Goal: Transaction & Acquisition: Purchase product/service

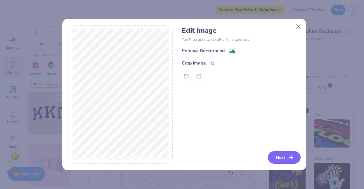
click at [282, 155] on button "Next" at bounding box center [284, 157] width 33 height 13
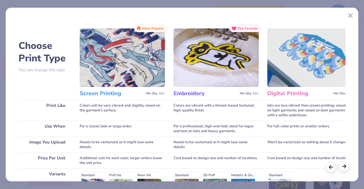
click at [344, 168] on icon at bounding box center [344, 166] width 6 height 6
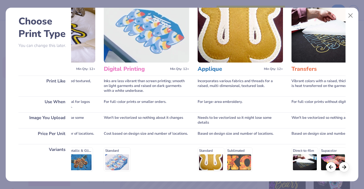
scroll to position [85, 0]
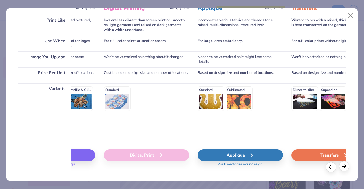
click at [347, 167] on div at bounding box center [344, 166] width 10 height 10
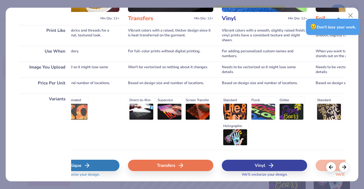
scroll to position [94, 0]
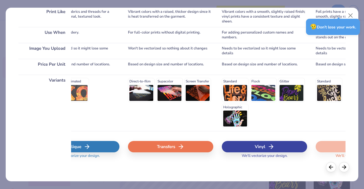
click at [287, 149] on div "Vinyl" at bounding box center [264, 146] width 85 height 11
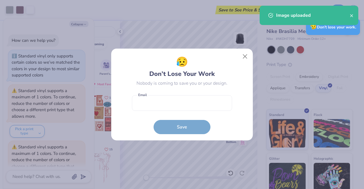
scroll to position [30, 0]
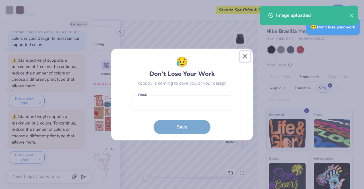
click at [244, 57] on button "Close" at bounding box center [245, 56] width 11 height 11
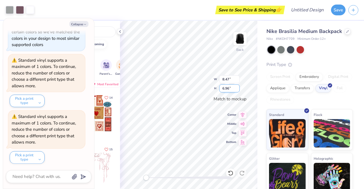
type textarea "x"
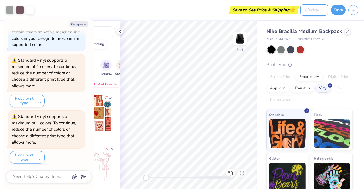
click at [313, 11] on input "Design Title" at bounding box center [314, 9] width 28 height 11
type input "V"
type textarea "x"
type input "VM"
type textarea "x"
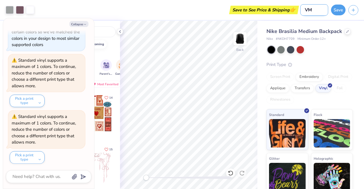
type input "VMS"
type textarea "x"
type input "VMS"
type textarea "x"
type input "VMS S"
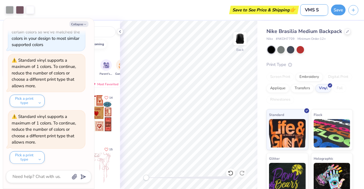
type textarea "x"
type input "VMS Sw"
type textarea "x"
type input "VMS Swa"
type textarea "x"
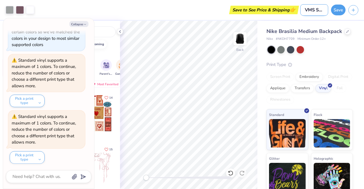
type input "VMS Swag"
type textarea "x"
type input "VMS Swag"
type textarea "x"
type input "VMS Swag B"
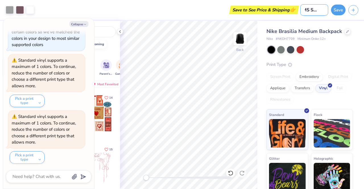
type textarea "x"
type input "VMS Swag Ba"
type textarea "x"
type input "VMS Swag Bac"
type textarea "x"
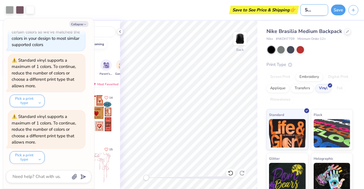
type input "VMS Swag Back"
type textarea "x"
type input "VMS Swag Backp"
type textarea "x"
type input "VMS Swag Backpa"
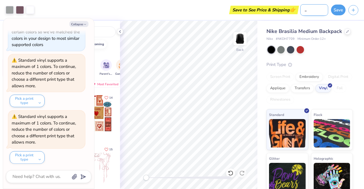
type textarea "x"
type input "VMS Swag Backpac"
type textarea "x"
type input "VMS Swag Backpack"
type textarea "x"
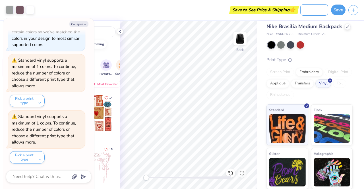
scroll to position [12, 0]
type input "VMS Swag Backpack"
click at [338, 12] on button "Save" at bounding box center [338, 9] width 14 height 11
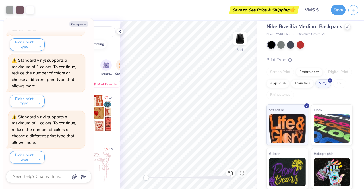
scroll to position [0, 0]
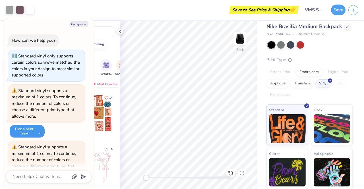
click at [30, 130] on button "Pick a print type" at bounding box center [27, 131] width 35 height 13
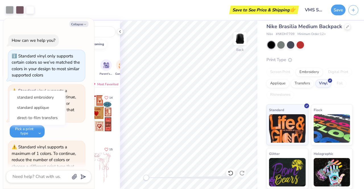
click at [32, 132] on button "Pick a print type" at bounding box center [27, 131] width 35 height 13
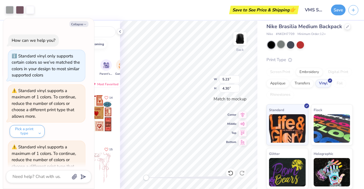
click at [282, 44] on div at bounding box center [280, 44] width 7 height 7
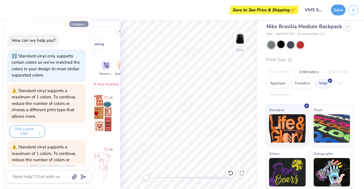
click at [80, 23] on button "Collapse" at bounding box center [78, 24] width 19 height 6
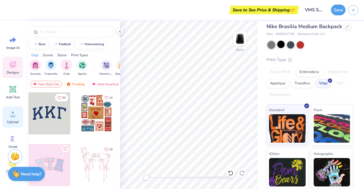
click at [13, 115] on circle at bounding box center [13, 116] width 4 height 4
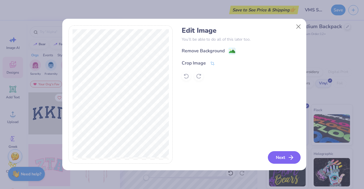
click at [283, 158] on button "Next" at bounding box center [284, 157] width 33 height 13
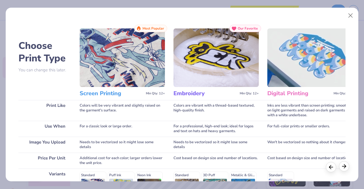
click at [344, 168] on polyline at bounding box center [345, 166] width 2 height 4
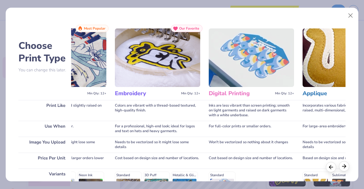
click at [344, 168] on polyline at bounding box center [345, 166] width 2 height 4
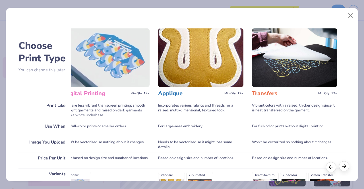
click at [344, 168] on polyline at bounding box center [345, 166] width 2 height 4
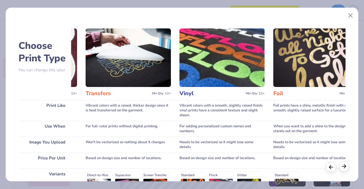
scroll to position [0, 377]
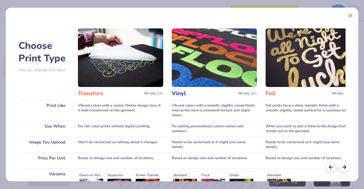
click at [190, 67] on img at bounding box center [214, 57] width 85 height 59
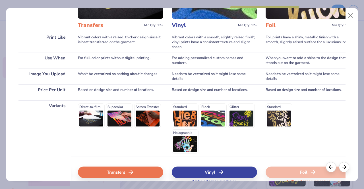
scroll to position [94, 0]
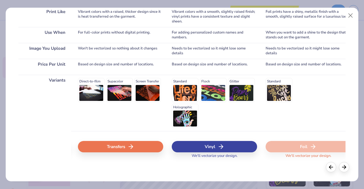
click at [218, 143] on icon at bounding box center [220, 146] width 7 height 7
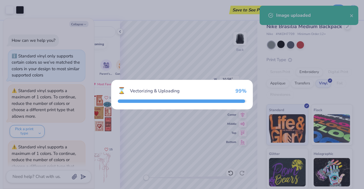
scroll to position [143, 0]
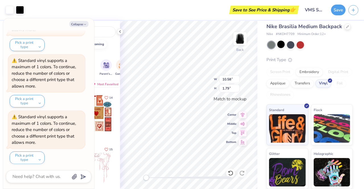
type textarea "x"
